Goal: Information Seeking & Learning: Learn about a topic

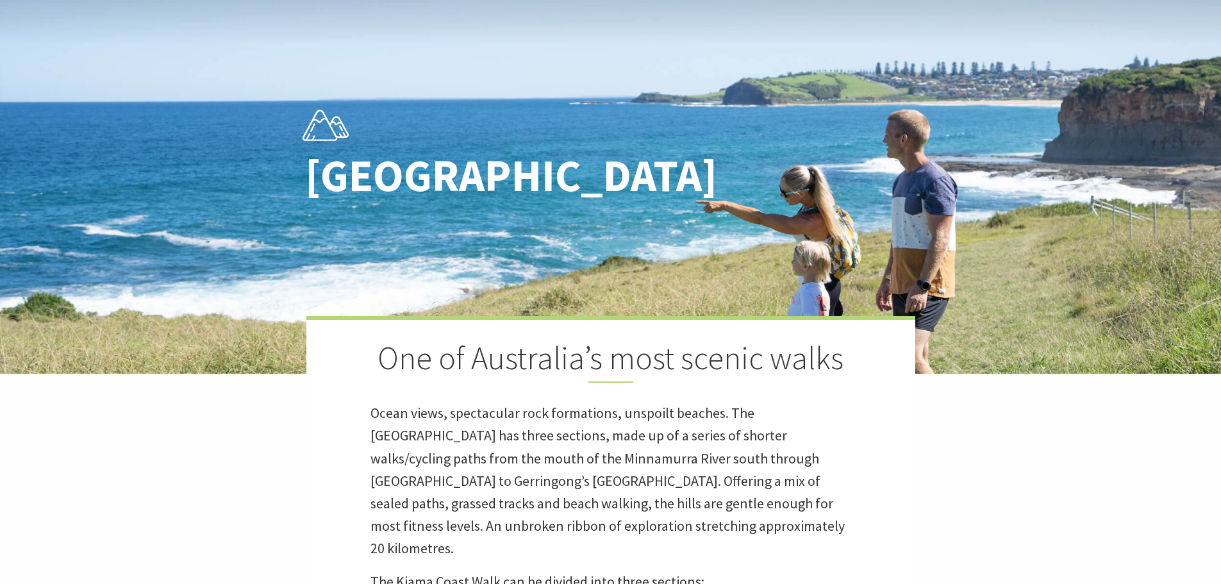
scroll to position [128, 0]
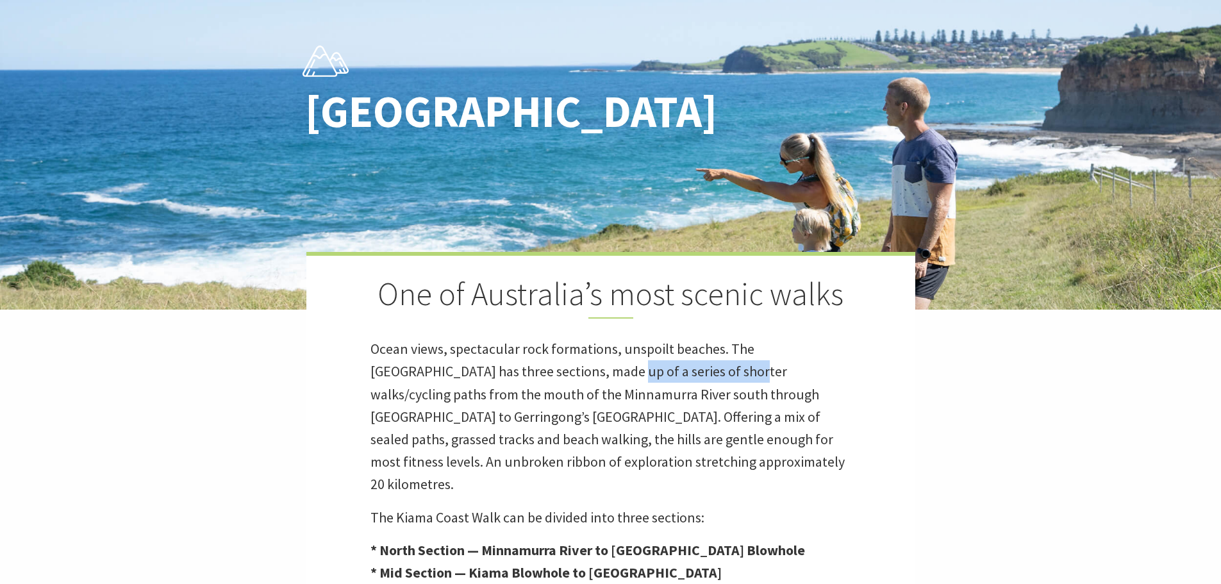
drag, startPoint x: 560, startPoint y: 377, endPoint x: 676, endPoint y: 378, distance: 116.0
click at [676, 378] on p "Ocean views, spectacular rock formations, unspoilt beaches. The [GEOGRAPHIC_DAT…" at bounding box center [610, 417] width 481 height 158
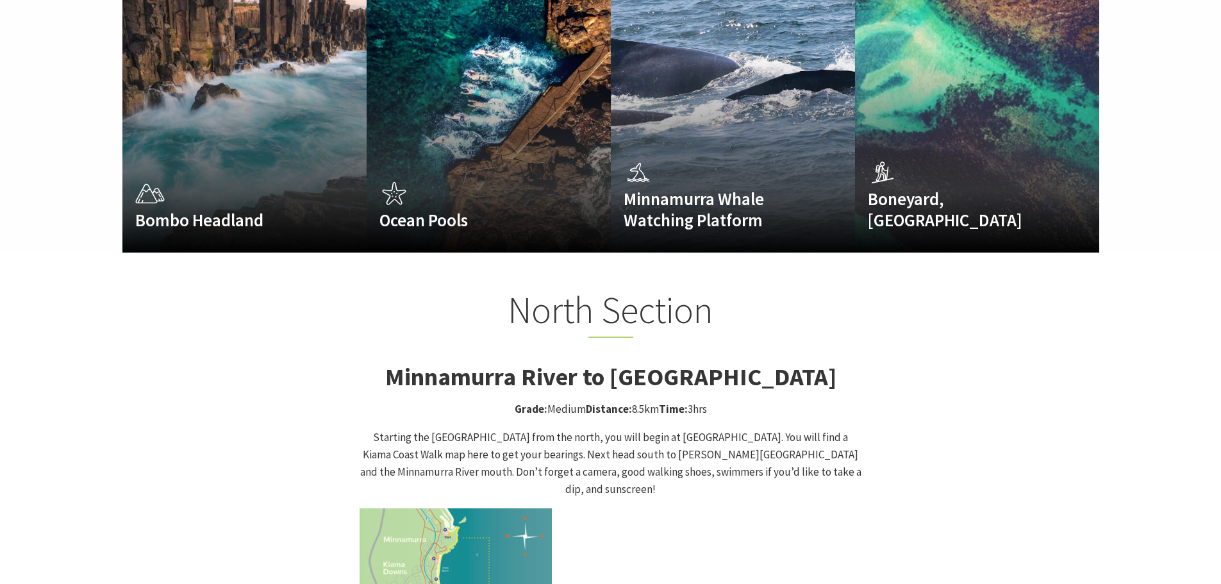
scroll to position [1090, 0]
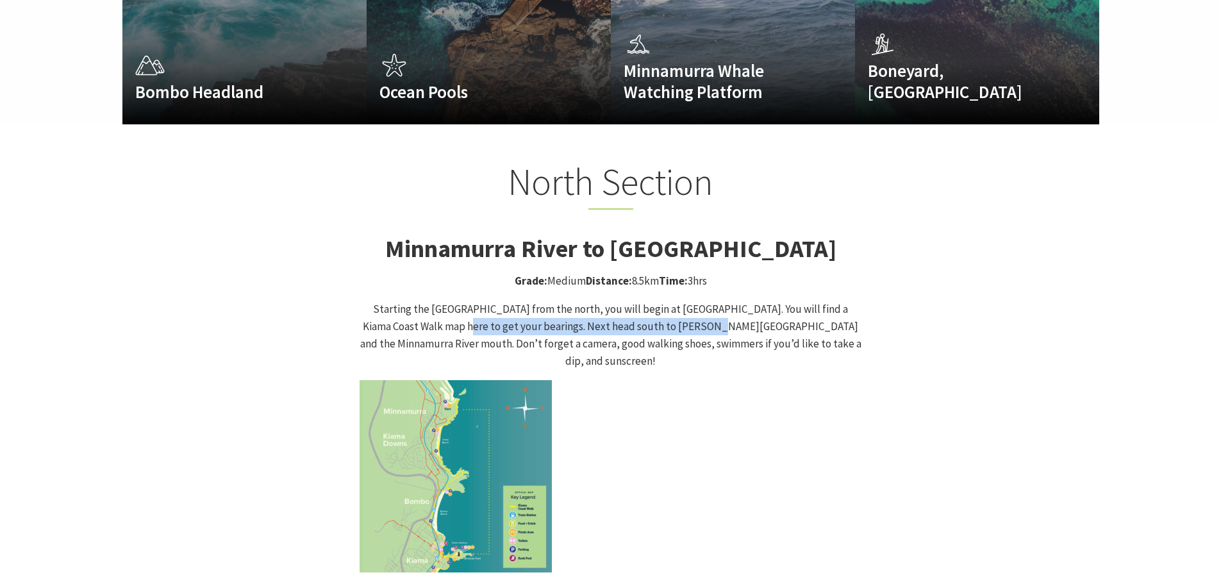
drag, startPoint x: 414, startPoint y: 305, endPoint x: 656, endPoint y: 304, distance: 242.3
click at [656, 304] on p "Starting the [GEOGRAPHIC_DATA] from the north, you will begin at [GEOGRAPHIC_DA…" at bounding box center [611, 336] width 502 height 70
drag, startPoint x: 536, startPoint y: 323, endPoint x: 722, endPoint y: 321, distance: 185.9
click at [722, 321] on p "Starting the [GEOGRAPHIC_DATA] from the north, you will begin at [GEOGRAPHIC_DA…" at bounding box center [611, 336] width 502 height 70
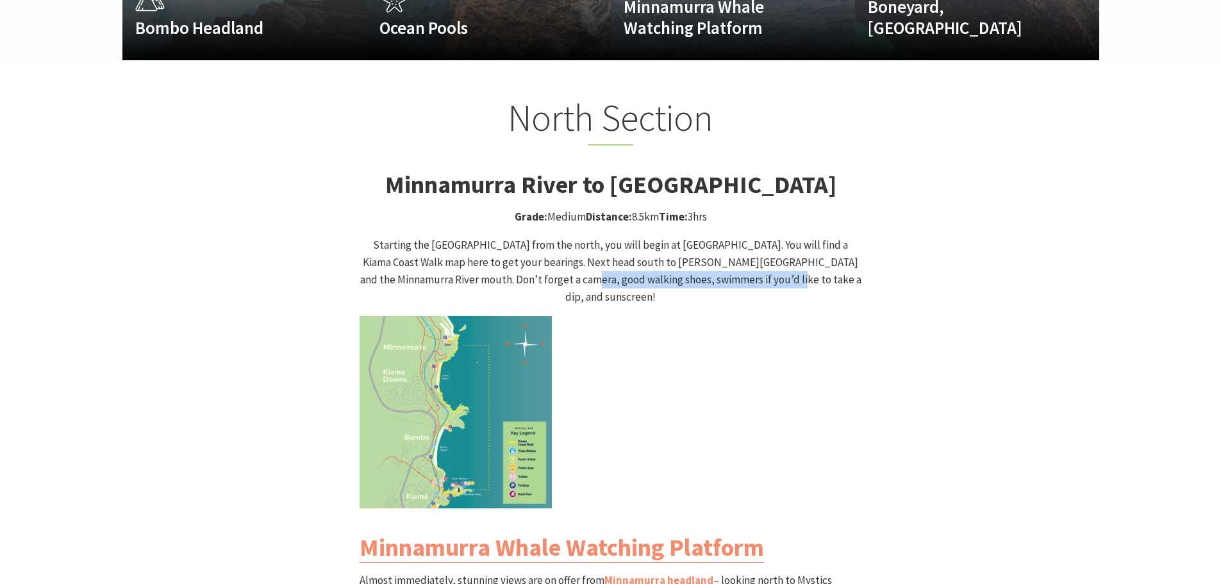
scroll to position [1218, 0]
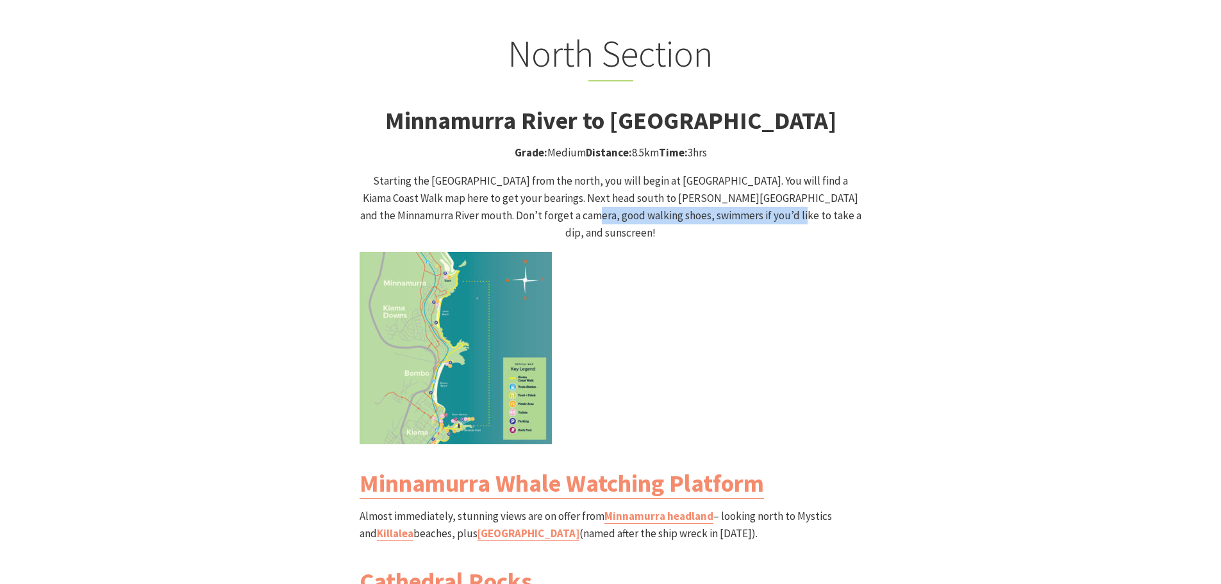
click at [461, 322] on img at bounding box center [456, 348] width 192 height 192
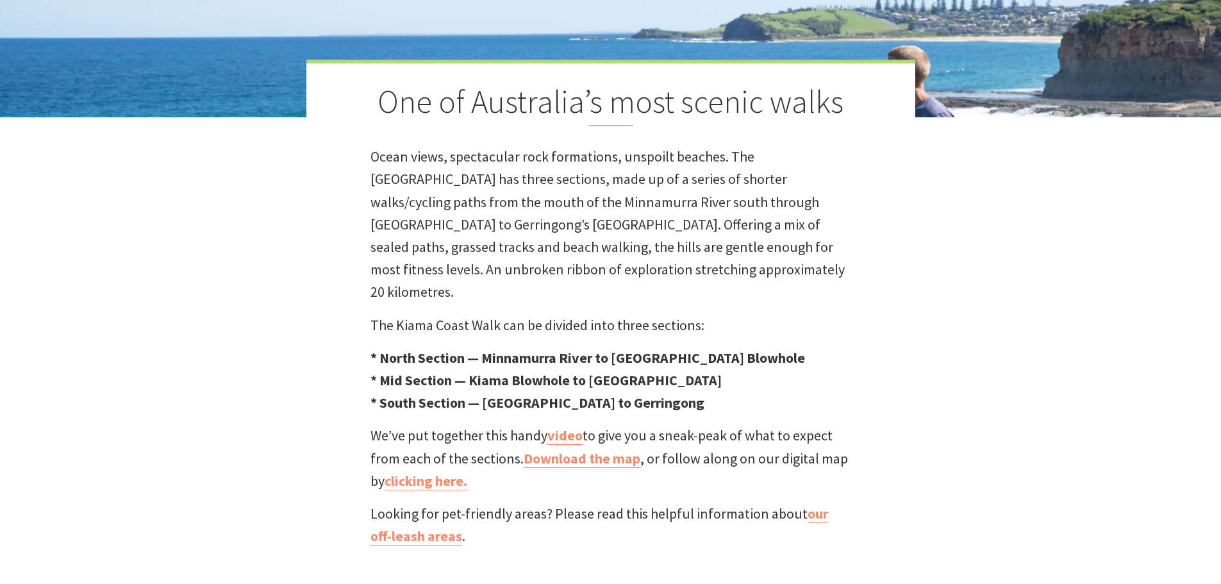
scroll to position [449, 0]
